Goal: Ask a question: Seek information or help from site administrators or community

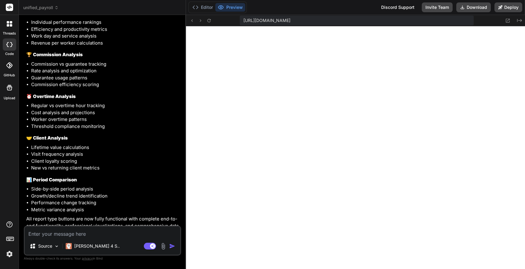
scroll to position [4090, 0]
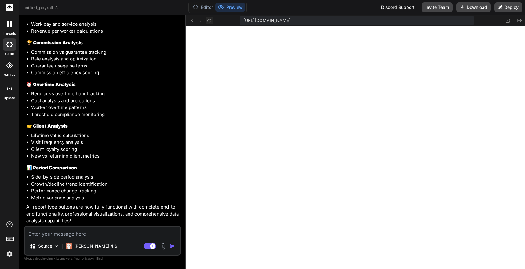
click at [211, 20] on icon at bounding box center [208, 20] width 5 height 5
click at [209, 23] on icon at bounding box center [208, 20] width 5 height 5
click at [209, 20] on icon at bounding box center [208, 20] width 5 height 5
click at [212, 20] on button at bounding box center [208, 20] width 7 height 7
click at [71, 237] on textarea at bounding box center [102, 232] width 155 height 11
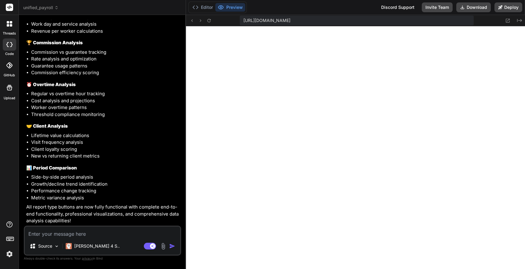
type textarea "A"
type textarea "x"
type textarea "AN"
type textarea "x"
type textarea "A"
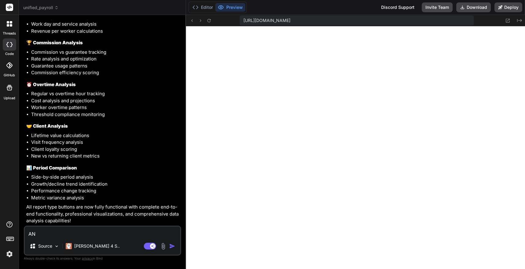
type textarea "x"
type textarea "T"
type textarea "x"
type textarea "Th"
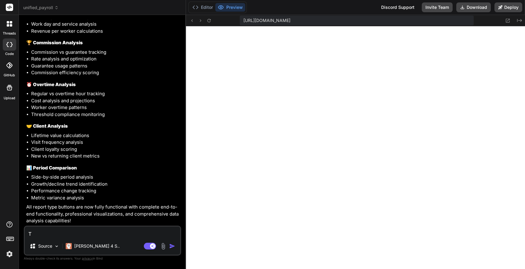
type textarea "x"
type textarea "The"
type textarea "x"
type textarea "The"
type textarea "x"
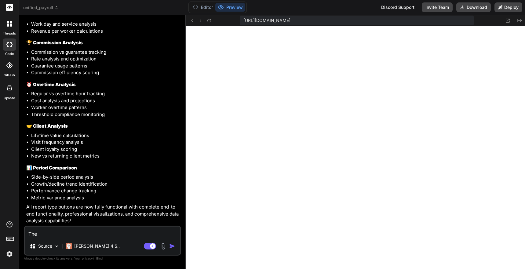
type textarea "The b"
type textarea "x"
type textarea "The bu"
type textarea "x"
type textarea "The b"
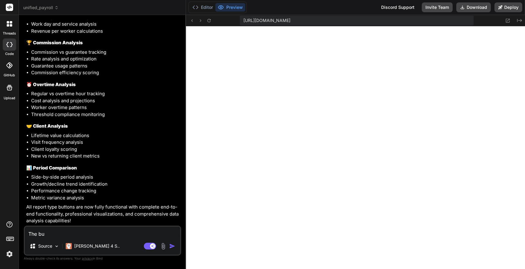
type textarea "x"
type textarea "The"
type textarea "x"
type textarea "The n"
type textarea "x"
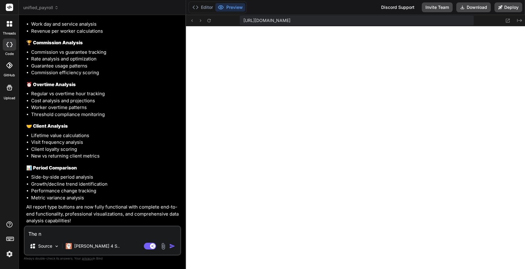
type textarea "The na"
type textarea "x"
type textarea "The nag"
type textarea "x"
type textarea "The na"
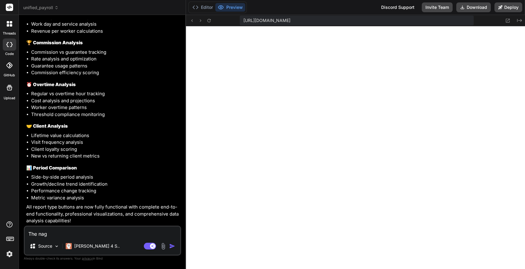
type textarea "x"
type textarea "The nav"
type textarea "x"
type textarea "The navi"
type textarea "x"
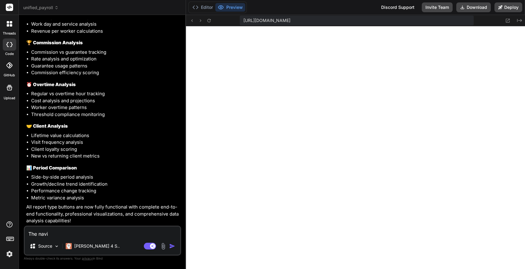
type textarea "The navig"
type textarea "x"
type textarea "The naviga"
type textarea "x"
type textarea "The navigat"
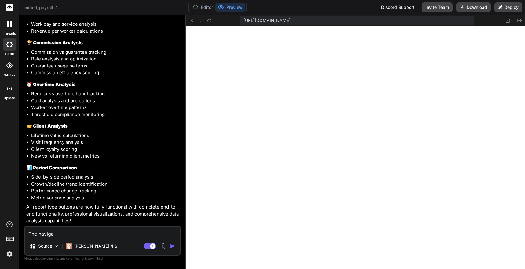
type textarea "x"
type textarea "The navigati"
type textarea "x"
type textarea "The navigatio"
type textarea "x"
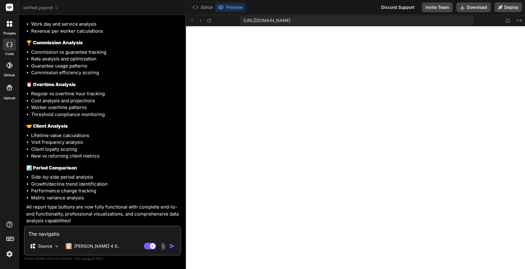
type textarea "The navigation"
type textarea "x"
type textarea "The navigation"
type textarea "x"
type textarea "The navigation m"
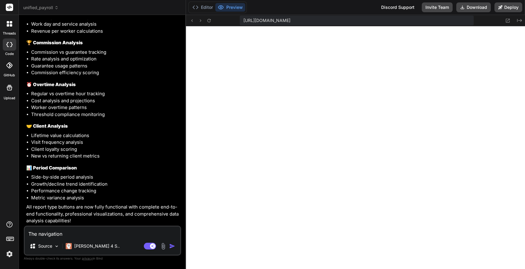
type textarea "x"
type textarea "The navigation me"
type textarea "x"
type textarea "The navigation men"
type textarea "x"
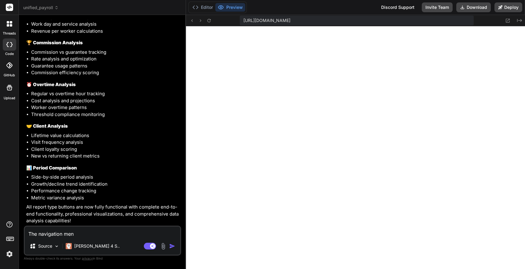
type textarea "The navigation meny"
type textarea "x"
type textarea "The navigation meny"
type textarea "x"
type textarea "The navigation meny"
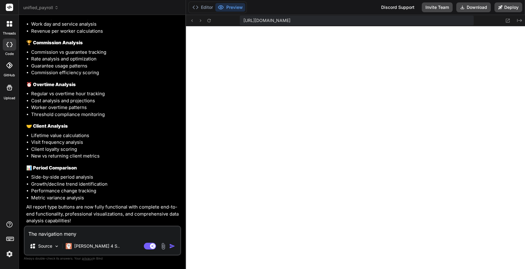
type textarea "x"
type textarea "The navigation men"
type textarea "x"
type textarea "The navigation menu"
type textarea "x"
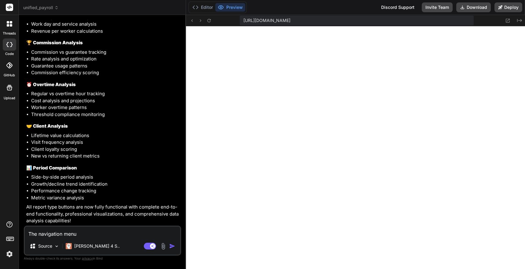
type textarea "The navigation menu"
type textarea "x"
type textarea "The navigation menu ""
type textarea "x"
type textarea "The navigation menu ""
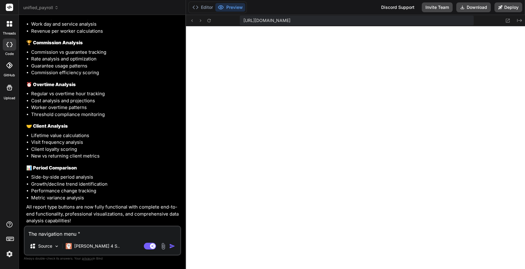
type textarea "x"
type textarea "The navigation menu " P"
type textarea "x"
type textarea "The navigation menu " Pa"
type textarea "x"
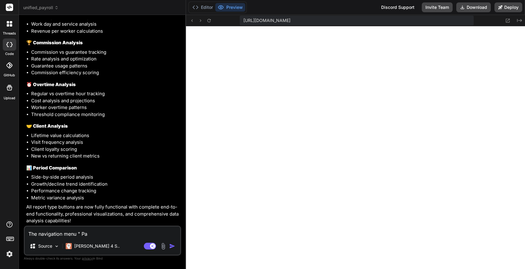
type textarea "The navigation menu " Pay"
type textarea "x"
type textarea "The navigation menu " Payr"
type textarea "x"
type textarea "The navigation menu " Payro"
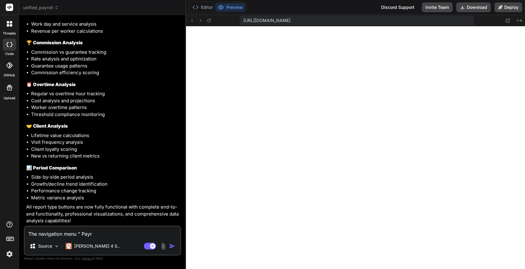
type textarea "x"
type textarea "The navigation menu " Payrol"
type textarea "x"
type textarea "The navigation menu " Payroll"
type textarea "x"
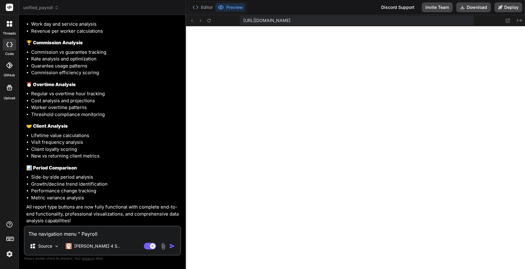
type textarea "The navigation menu " Payroll"
type textarea "x"
type textarea "The navigation menu " Payroll P"
type textarea "x"
type textarea "The navigation menu " Payroll Pr"
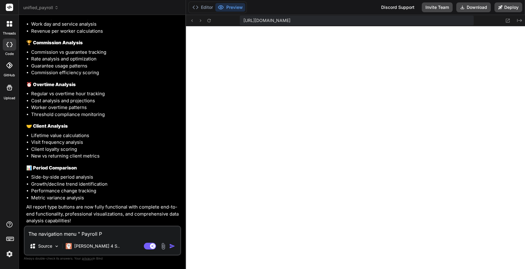
type textarea "x"
type textarea "The navigation menu " Payroll Pro"
type textarea "x"
type textarea "The navigation menu " Payroll Proc"
type textarea "x"
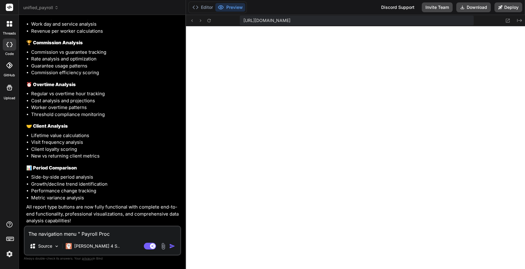
type textarea "The navigation menu " Payroll Proce"
type textarea "x"
type textarea "The navigation menu " Payroll Proces"
type textarea "x"
type textarea "The navigation menu " Payroll Process"
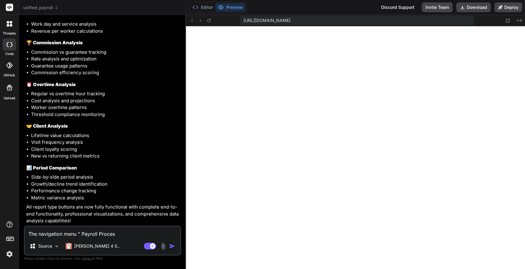
type textarea "x"
type textarea "The navigation menu " Payroll Processi"
type textarea "x"
type textarea "The navigation menu " Payroll Processin"
type textarea "x"
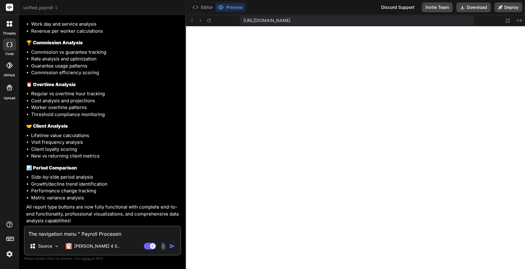
type textarea "The navigation menu " Payroll Processing"
type textarea "x"
type textarea "The navigation menu " Payroll Processing""
type textarea "x"
type textarea "The navigation menu " Payroll Processing""
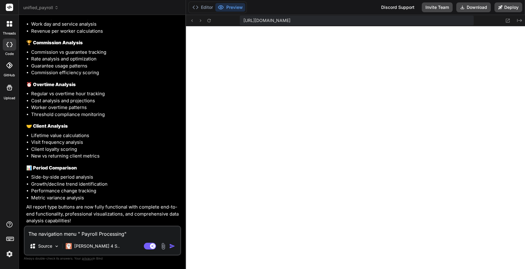
type textarea "x"
click at [77, 232] on textarea "The navigation menu " Payroll Processing"" at bounding box center [102, 232] width 155 height 11
click at [28, 233] on textarea "The navigation menu " Payroll Processing"" at bounding box center [102, 232] width 155 height 11
type textarea "CThe navigation menu " Payroll Processing""
type textarea "x"
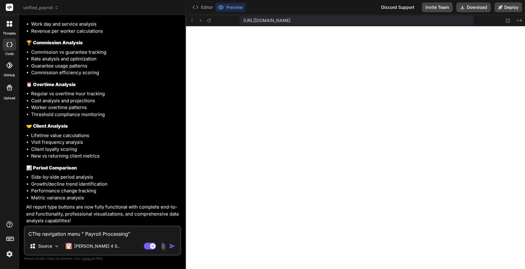
type textarea "ClThe navigation menu " Payroll Processing""
type textarea "x"
type textarea "CliThe navigation menu " Payroll Processing""
type textarea "x"
type textarea "ClicThe navigation menu " Payroll Processing""
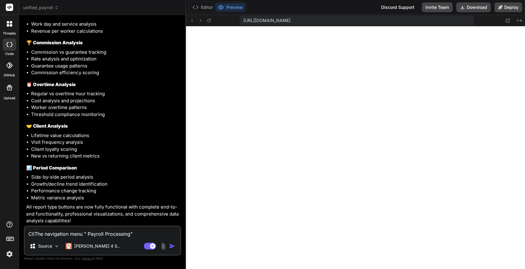
type textarea "x"
type textarea "ClickThe navigation menu " Payroll Processing""
type textarea "x"
type textarea "Click The navigation menu " Payroll Processing""
type textarea "x"
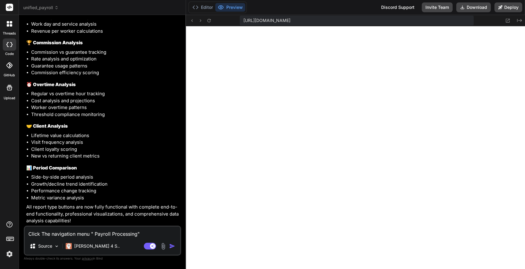
click at [147, 236] on textarea "Click The navigation menu " Payroll Processing"" at bounding box center [102, 232] width 155 height 11
type textarea "Click The navigation menu " Payroll Processing" o"
type textarea "x"
type textarea "Click The navigation menu " Payroll Processing" on"
type textarea "x"
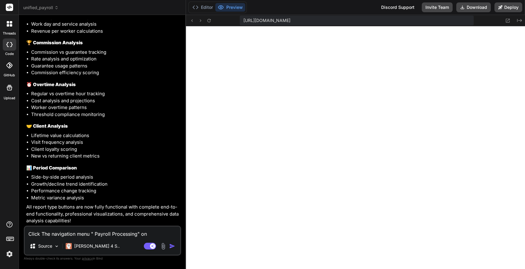
type textarea "Click The navigation menu " Payroll Processing" onl"
type textarea "x"
type textarea "Click The navigation menu " Payroll Processing" only"
type textarea "x"
type textarea "Click The navigation menu " Payroll Processing" only"
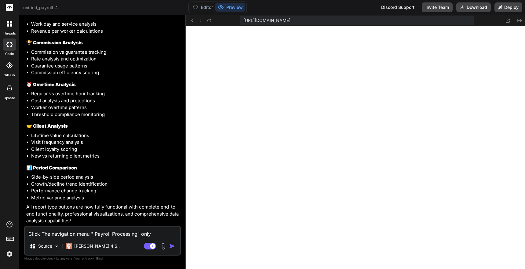
type textarea "x"
type textarea "Click The navigation menu " Payroll Processing" only o"
type textarea "x"
type textarea "Click The navigation menu " Payroll Processing" only on"
type textarea "x"
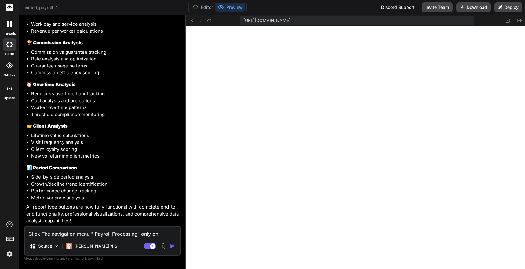
type textarea "Click The navigation menu " Payroll Processing" only onp"
type textarea "x"
type textarea "Click The navigation menu " Payroll Processing" only on"
type textarea "x"
type textarea "Click The navigation menu " Payroll Processing" only o"
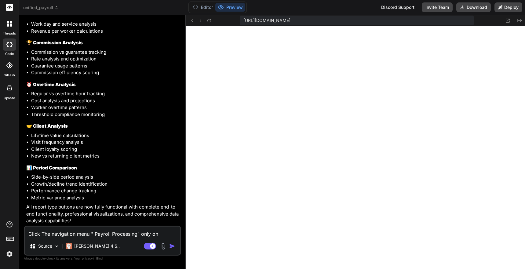
type textarea "x"
type textarea "Click The navigation menu " Payroll Processing" only op"
type textarea "x"
type textarea "Click The navigation menu " Payroll Processing" only ope"
type textarea "x"
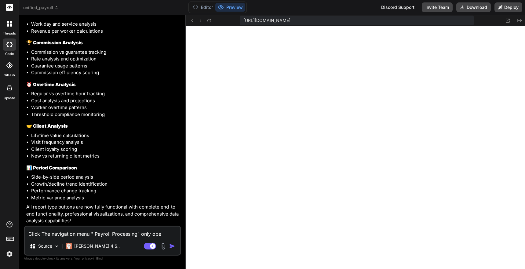
type textarea "Click The navigation menu " Payroll Processing" only open"
type textarea "x"
type textarea "Click The navigation menu " Payroll Processing" only open"
type textarea "x"
type textarea "Click The navigation menu " Payroll Processing" only open w"
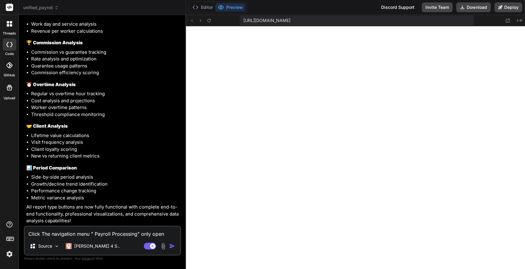
type textarea "x"
type textarea "Click The navigation menu " Payroll Processing" only open"
type textarea "x"
type textarea "Click The navigation menu " Payroll Processing" only open b"
type textarea "x"
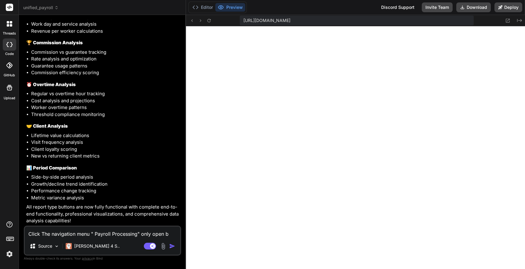
type textarea "Click The navigation menu " Payroll Processing" only open bl"
type textarea "x"
type textarea "Click The navigation menu " Payroll Processing" only open bla"
type textarea "x"
type textarea "Click The navigation menu " Payroll Processing" only open [PERSON_NAME]"
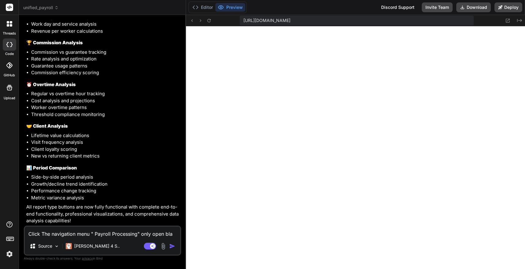
type textarea "x"
type textarea "Click The navigation menu " Payroll Processing" only open blank"
type textarea "x"
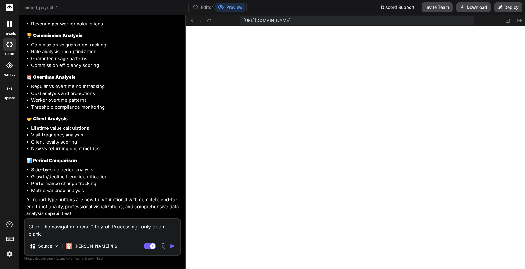
type textarea "Click The navigation menu " Payroll Processing" only open blank"
type textarea "x"
type textarea "Click The navigation menu " Payroll Processing" only open blank p"
type textarea "x"
type textarea "Click The navigation menu " Payroll Processing" only open blank pa"
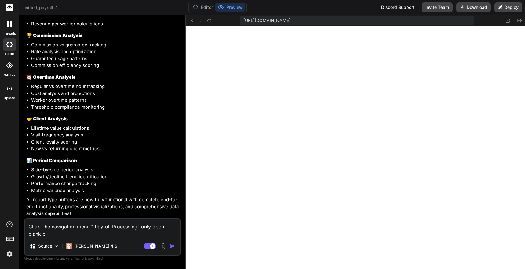
type textarea "x"
type textarea "Click The navigation menu " Payroll Processing" only open blank pag"
type textarea "x"
type textarea "Click The navigation menu " Payroll Processing" only open blank page"
type textarea "x"
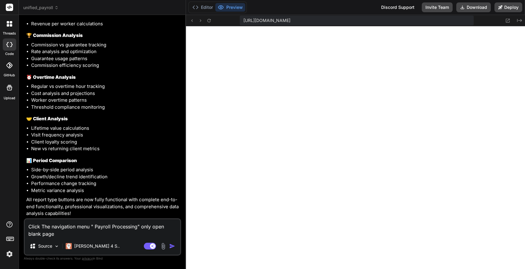
type textarea "Click The navigation menu " Payroll Processing" only open blank page."
type textarea "x"
type textarea "Click The navigation menu " Payroll Processing" only open blank page."
type textarea "x"
type textarea "Click The navigation menu " Payroll Processing" only open blank page. N"
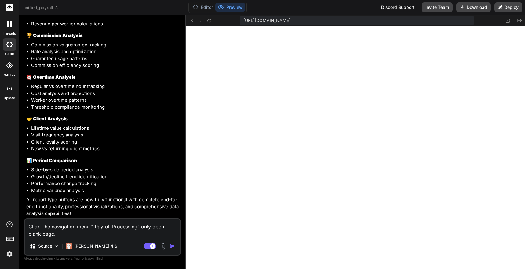
type textarea "x"
type textarea "Click The navigation menu " Payroll Processing" only open blank page. Na"
type textarea "x"
type textarea "Click The navigation menu " Payroll Processing" only open blank page. N"
type textarea "x"
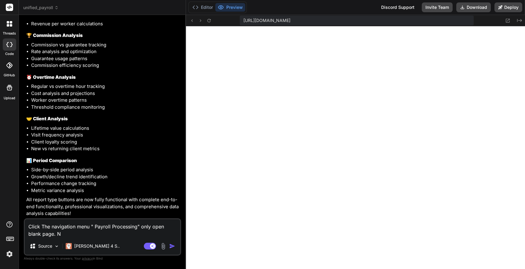
type textarea "Click The navigation menu " Payroll Processing" only open blank page."
type textarea "x"
type textarea "Click The navigation menu " Payroll Processing" only open blank page. A"
type textarea "x"
type textarea "Click The navigation menu " Payroll Processing" only open blank page. An"
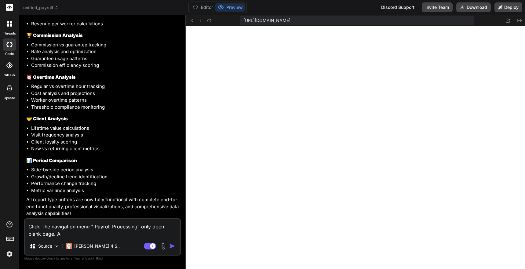
type textarea "x"
type textarea "Click The navigation menu " Payroll Processing" only open blank page. [PERSON_N…"
type textarea "x"
type textarea "Click The navigation menu " Payroll Processing" only open blank page. Anal"
type textarea "x"
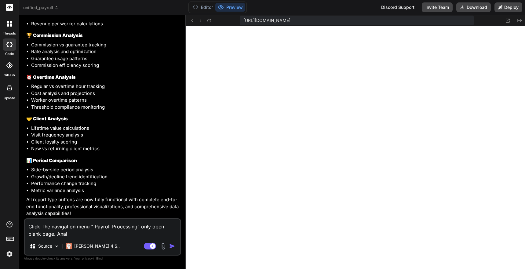
type textarea "Click The navigation menu " Payroll Processing" only open blank page. Analy"
type textarea "x"
type textarea "Click The navigation menu " Payroll Processing" only open blank page. Analys"
type textarea "x"
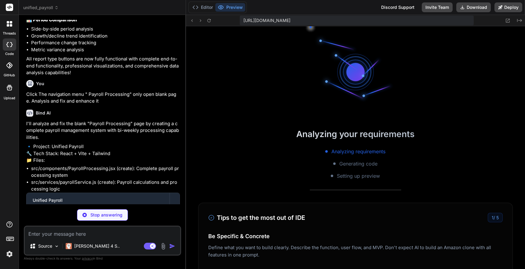
scroll to position [325, 0]
